Goal: Information Seeking & Learning: Find specific page/section

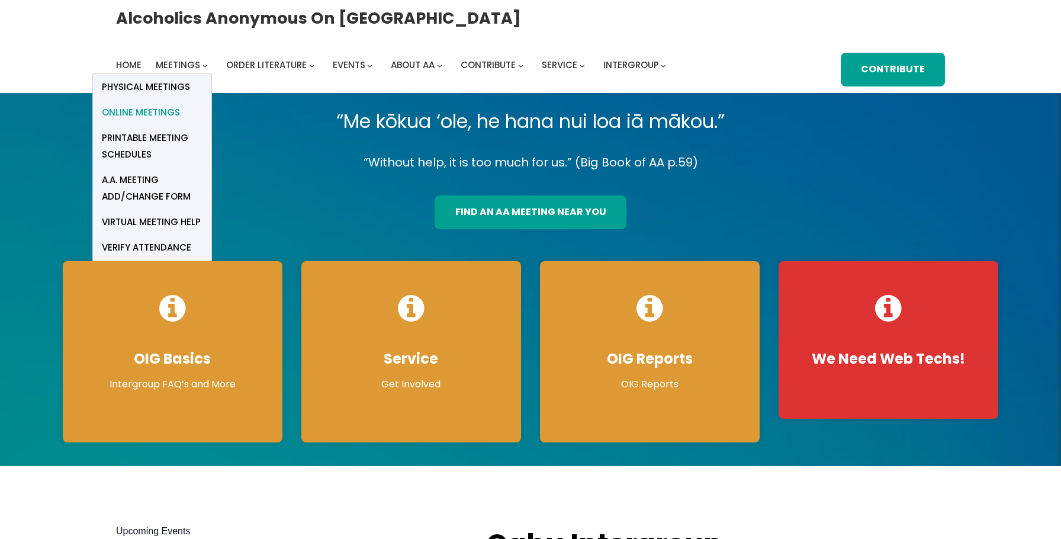
click at [158, 113] on span "Online Meetings" at bounding box center [141, 112] width 78 height 17
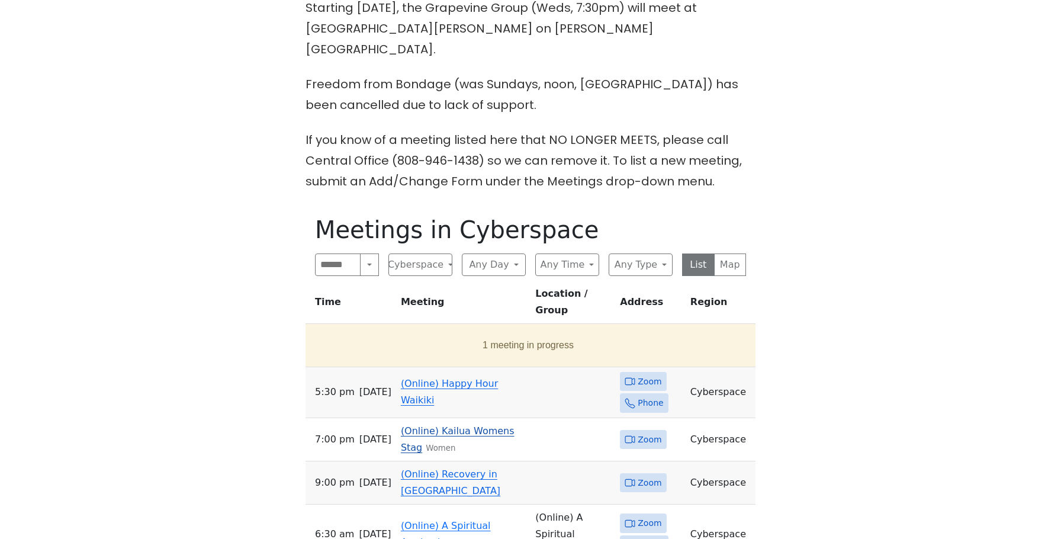
scroll to position [474, 0]
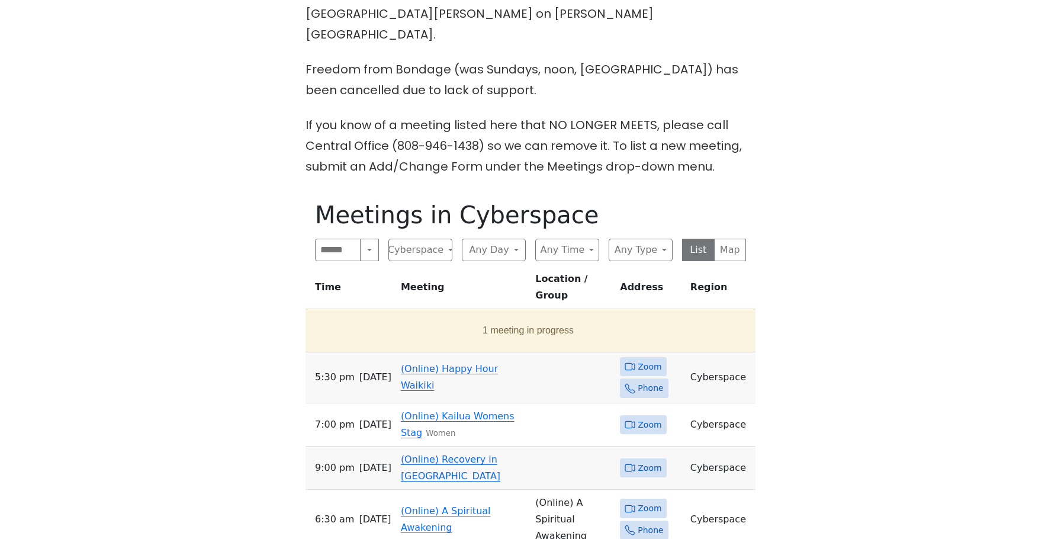
click at [448, 363] on link "(Online) Happy Hour Waikiki" at bounding box center [449, 377] width 97 height 28
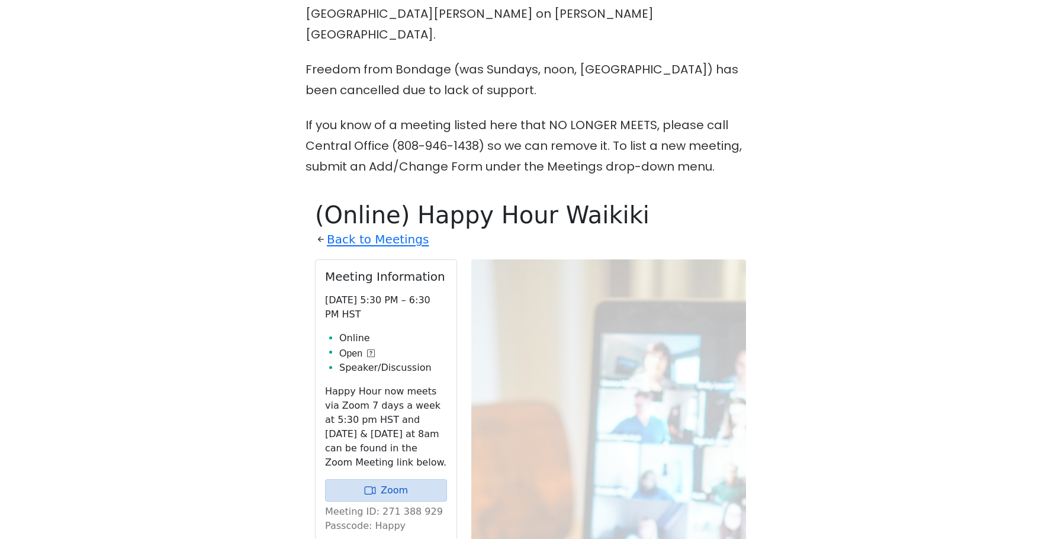
scroll to position [644, 0]
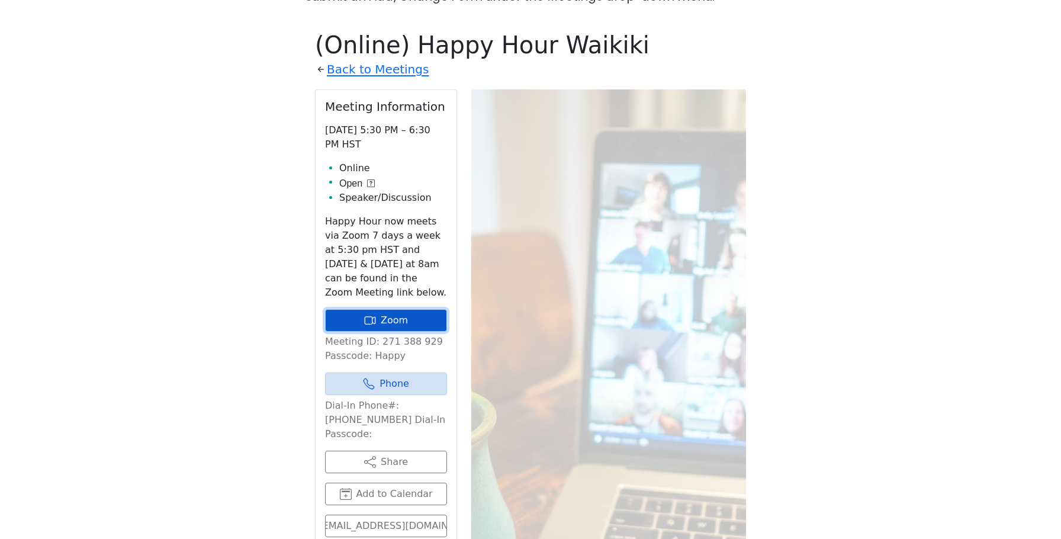
click at [427, 309] on link "Zoom" at bounding box center [386, 320] width 122 height 23
